Goal: Task Accomplishment & Management: Manage account settings

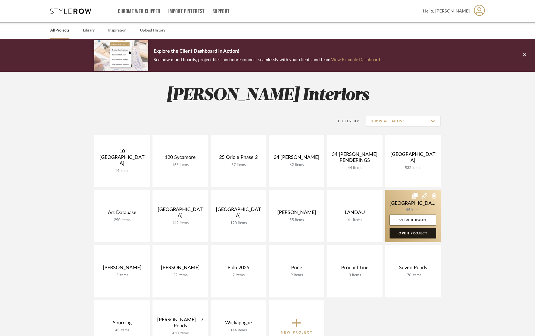
click at [411, 234] on link "Open Project" at bounding box center [413, 233] width 47 height 11
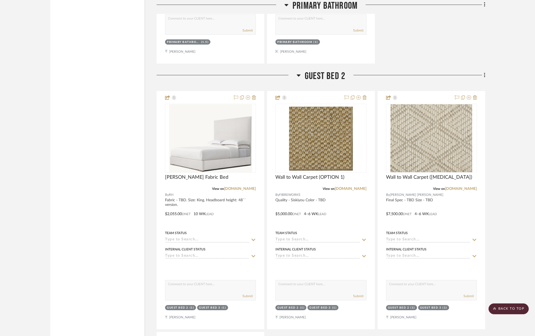
scroll to position [3462, 0]
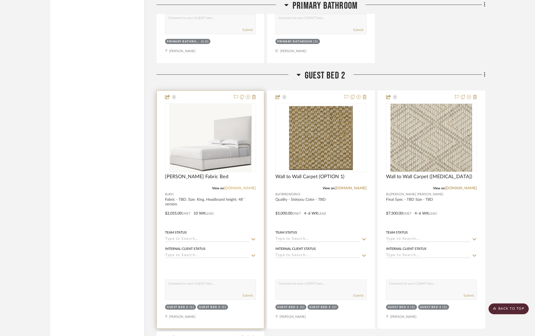
click at [250, 188] on link "[DOMAIN_NAME]" at bounding box center [240, 189] width 32 height 4
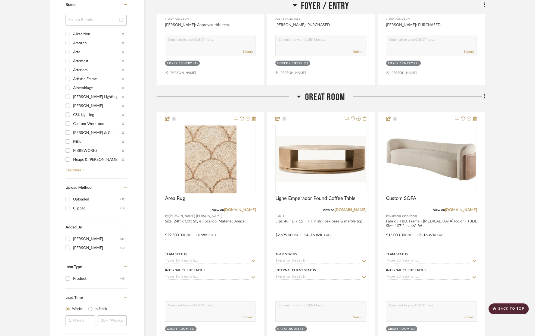
scroll to position [544, 0]
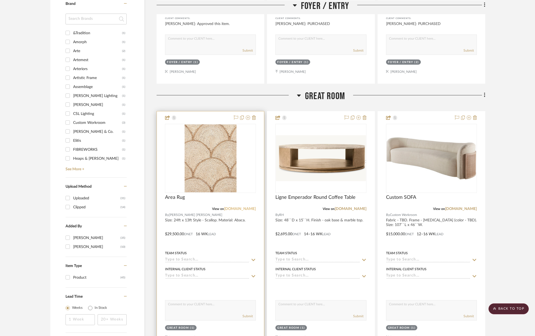
click at [233, 209] on link "[DOMAIN_NAME]" at bounding box center [240, 209] width 32 height 4
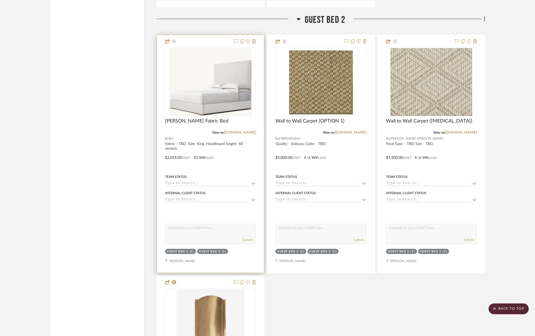
scroll to position [3518, 0]
click at [235, 85] on img "0" at bounding box center [210, 82] width 83 height 68
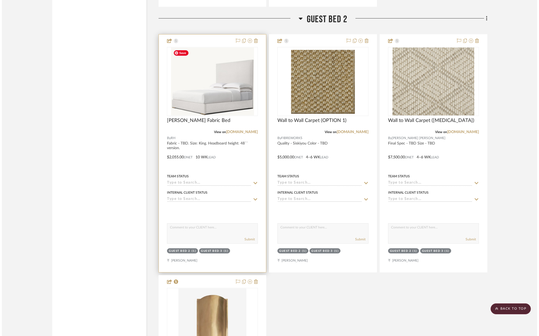
scroll to position [0, 0]
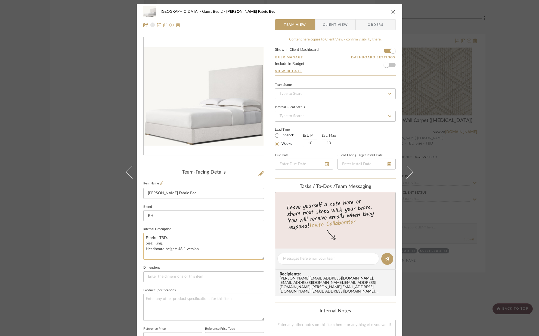
click at [169, 239] on textarea "Fabric - TBD. Size: King. Headboard height: 48`` version." at bounding box center [203, 246] width 121 height 27
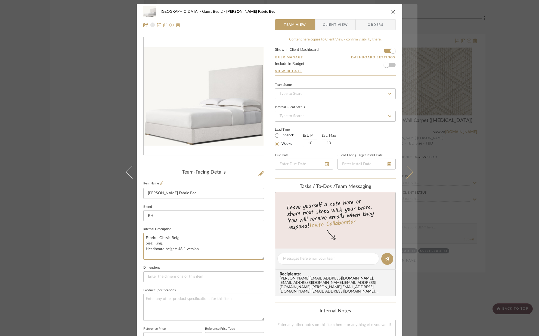
type textarea "Fabric - Classic Belg Size: King. Headboard height: 48`` version."
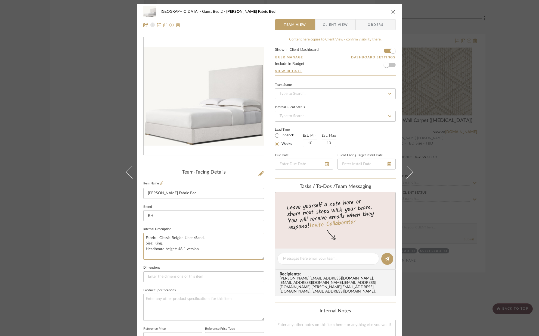
type textarea "Fabric - Classic Belgian Linen/Sand. Size: King. Headboard height: 48`` version."
click at [249, 265] on fieldset "Dimensions" at bounding box center [203, 273] width 121 height 18
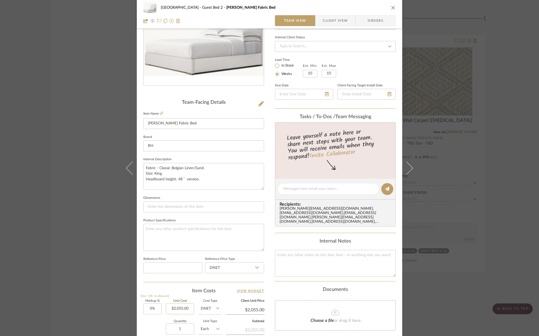
scroll to position [70, 0]
click at [188, 306] on input "2055.00" at bounding box center [180, 308] width 28 height 11
drag, startPoint x: 187, startPoint y: 308, endPoint x: 156, endPoint y: 306, distance: 31.3
click at [157, 307] on div "Markup % (Use "-X%" to discount) 0% Unit Cost 2055.00 Cost Type DNET Client Uni…" at bounding box center [203, 338] width 121 height 79
type input "$2,155.00"
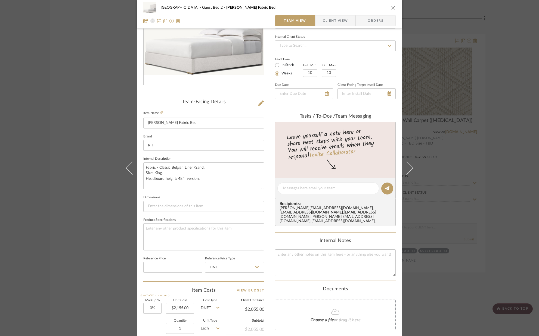
click at [163, 286] on div "Team-Facing Details Item Name [PERSON_NAME] Fabric Bed Brand RH Internal Descri…" at bounding box center [203, 191] width 121 height 448
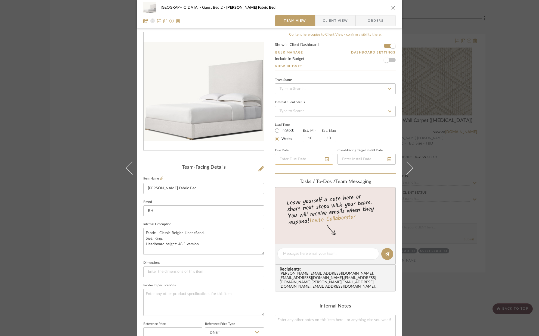
scroll to position [0, 0]
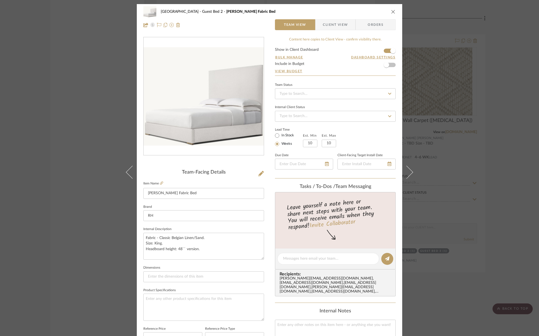
type input "$2,155.00"
click at [286, 137] on label "In Stock" at bounding box center [287, 135] width 14 height 5
click at [280, 137] on input "In Stock" at bounding box center [277, 135] width 7 height 7
radio input "true"
click at [392, 11] on icon "close" at bounding box center [393, 12] width 4 height 4
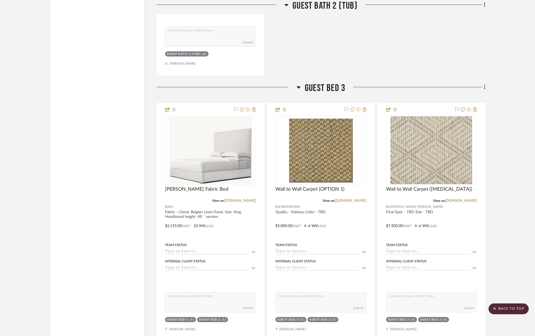
scroll to position [4225, 0]
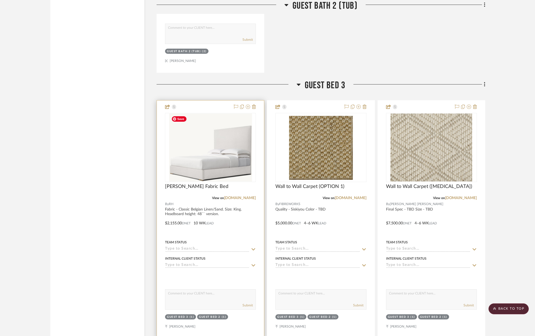
click at [0, 0] on img at bounding box center [0, 0] width 0 height 0
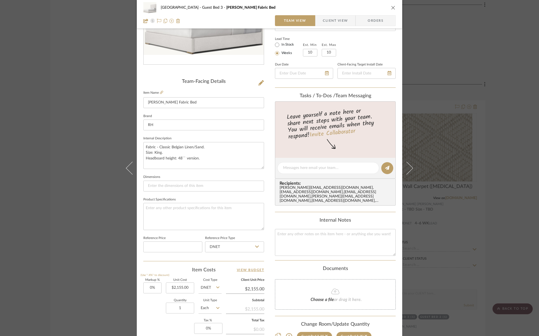
scroll to position [0, 0]
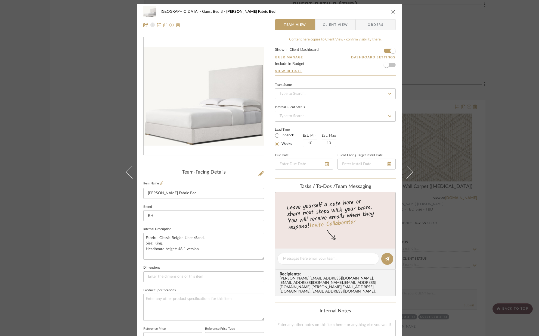
click at [280, 136] on label "In Stock" at bounding box center [287, 135] width 14 height 5
click at [279, 136] on input "In Stock" at bounding box center [277, 135] width 7 height 7
radio input "true"
click at [391, 13] on icon "close" at bounding box center [393, 12] width 4 height 4
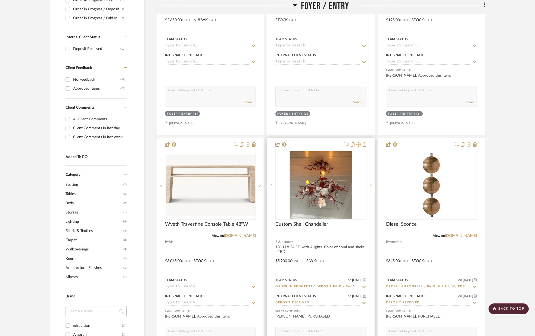
scroll to position [253, 0]
